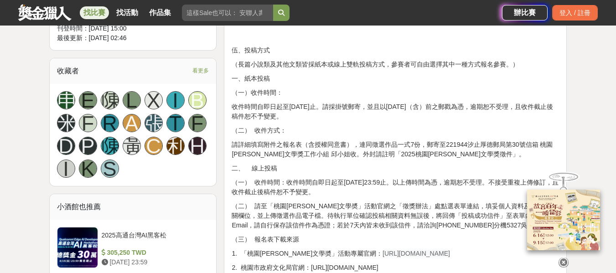
scroll to position [684, 0]
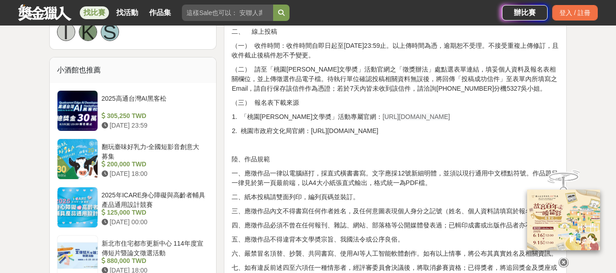
drag, startPoint x: 350, startPoint y: 116, endPoint x: 461, endPoint y: 113, distance: 111.3
click at [461, 113] on p "1. 「桃園[PERSON_NAME]文學奬」活動專屬官網： [URL][DOMAIN_NAME]" at bounding box center [395, 117] width 327 height 10
click at [419, 113] on span "[URL][DOMAIN_NAME]" at bounding box center [416, 116] width 67 height 7
click at [418, 115] on span "[URL][DOMAIN_NAME]" at bounding box center [416, 116] width 67 height 7
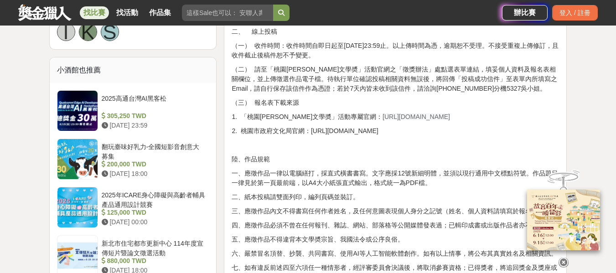
click at [377, 108] on div "壹、宗旨 為發掘及培植文學人才，推廣文藝欣賞之風氣，以鼓勵愛好文學人士創作。 貳、辦理單位 一、指導單位：桃園市政府、桃園市議會 二、主辦單位：桃園市政府文化…" at bounding box center [395, 261] width 327 height 1261
drag, startPoint x: 348, startPoint y: 114, endPoint x: 441, endPoint y: 110, distance: 93.1
click at [441, 110] on div "壹、宗旨 為發掘及培植文學人才，推廣文藝欣賞之風氣，以鼓勵愛好文學人士創作。 貳、辦理單位 一、指導單位：桃園市政府、桃園市議會 二、主辦單位：桃園市政府文化…" at bounding box center [395, 261] width 327 height 1261
copy span "[URL][DOMAIN_NAME]"
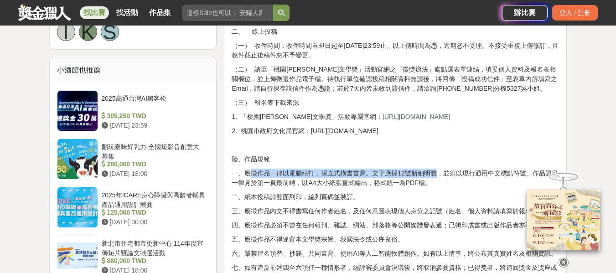
drag, startPoint x: 251, startPoint y: 173, endPoint x: 434, endPoint y: 171, distance: 183.3
click at [434, 171] on p "一、應徵作品一律以電腦繕打，採直式橫書書寫。文字應採12號新細明體，並須以現行通用中文標點符號。作品題目一律見於第一頁最前端，以A4大小紙張直式輸出，格式統一…" at bounding box center [395, 178] width 327 height 19
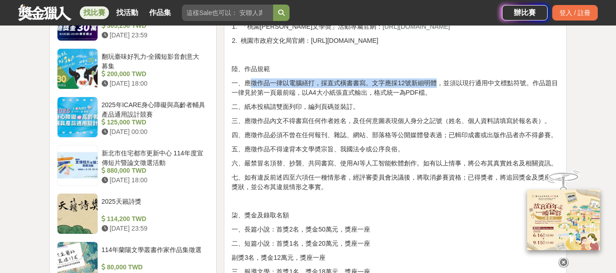
scroll to position [775, 0]
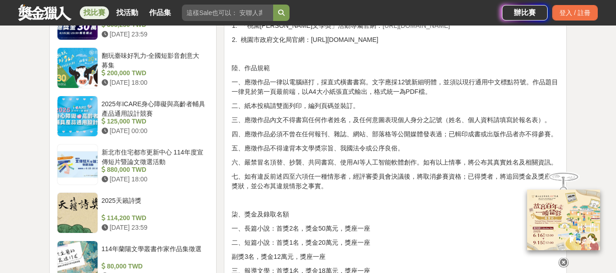
click at [363, 126] on div "壹、宗旨 為發掘及培植文學人才，推廣文藝欣賞之風氣，以鼓勵愛好文學人士創作。 貳、辦理單位 一、指導單位：桃園市政府、桃園市議會 二、主辦單位：桃園市政府文化…" at bounding box center [395, 170] width 327 height 1261
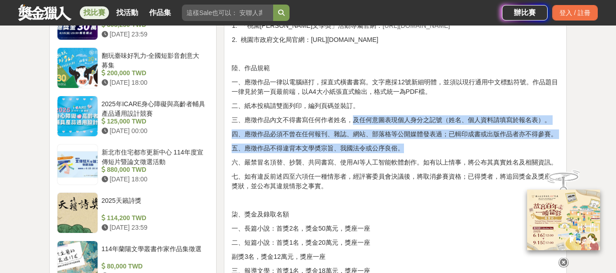
drag, startPoint x: 352, startPoint y: 122, endPoint x: 434, endPoint y: 148, distance: 86.5
click at [434, 148] on div "壹、宗旨 為發掘及培植文學人才，推廣文藝欣賞之風氣，以鼓勵愛好文學人士創作。 貳、辦理單位 一、指導單位：桃園市政府、桃園市議會 二、主辦單位：桃園市政府文化…" at bounding box center [395, 170] width 327 height 1261
click at [434, 148] on p "五、應徵作品不得違背本文學奬宗旨、我國法令或公序良俗。" at bounding box center [395, 149] width 327 height 10
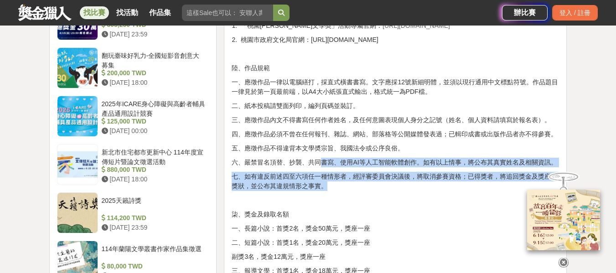
drag, startPoint x: 318, startPoint y: 155, endPoint x: 390, endPoint y: 189, distance: 79.1
click at [390, 189] on div "壹、宗旨 為發掘及培植文學人才，推廣文藝欣賞之風氣，以鼓勵愛好文學人士創作。 貳、辦理單位 一、指導單位：桃園市政府、桃園市議會 二、主辦單位：桃園市政府文化…" at bounding box center [395, 170] width 327 height 1261
click at [390, 189] on p "七、如有違反前述四至六項任一種情形者，經評審委員會決議後，將取消參賽資格；已得獎者，將追回獎金及獎座或獎狀，並公布其違規情形之事實。" at bounding box center [395, 181] width 327 height 19
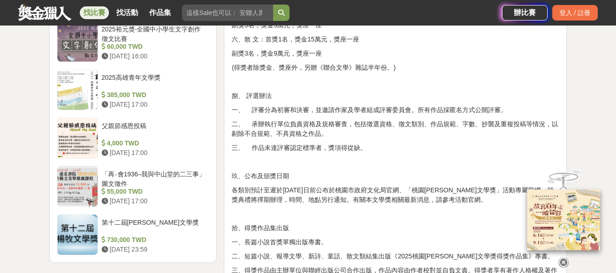
scroll to position [1049, 0]
